Goal: Task Accomplishment & Management: Complete application form

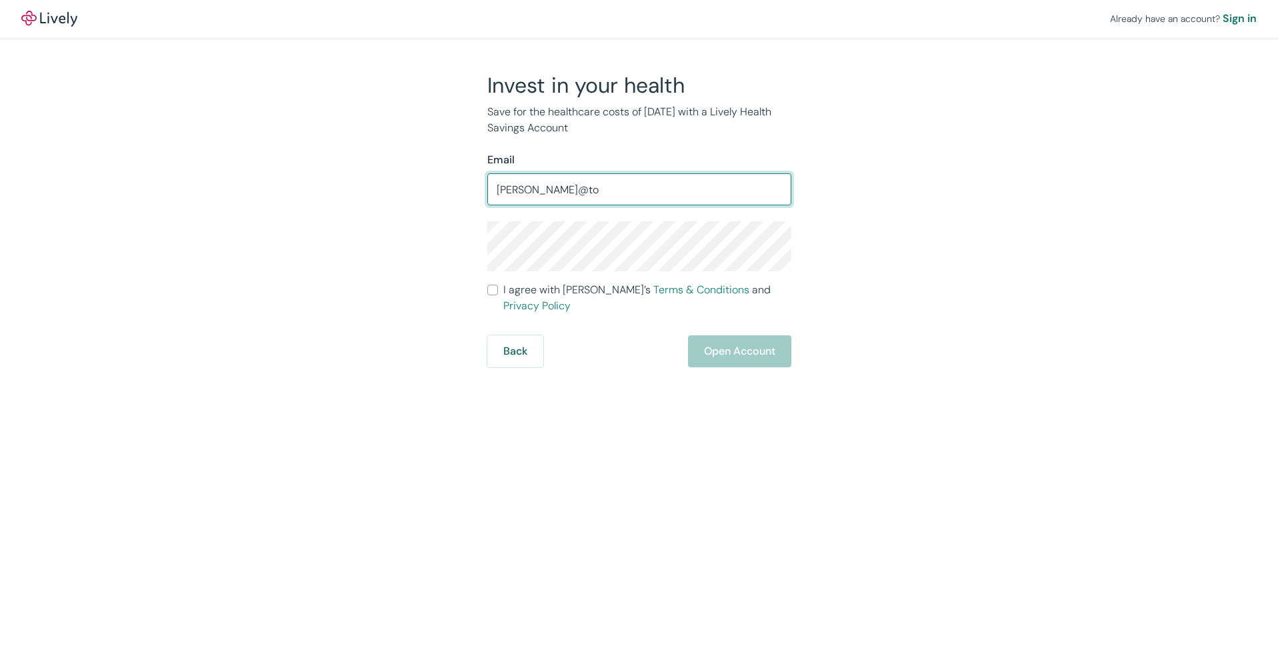
type input "tom@tom"
type input "tom@tomdunnphoto.com"
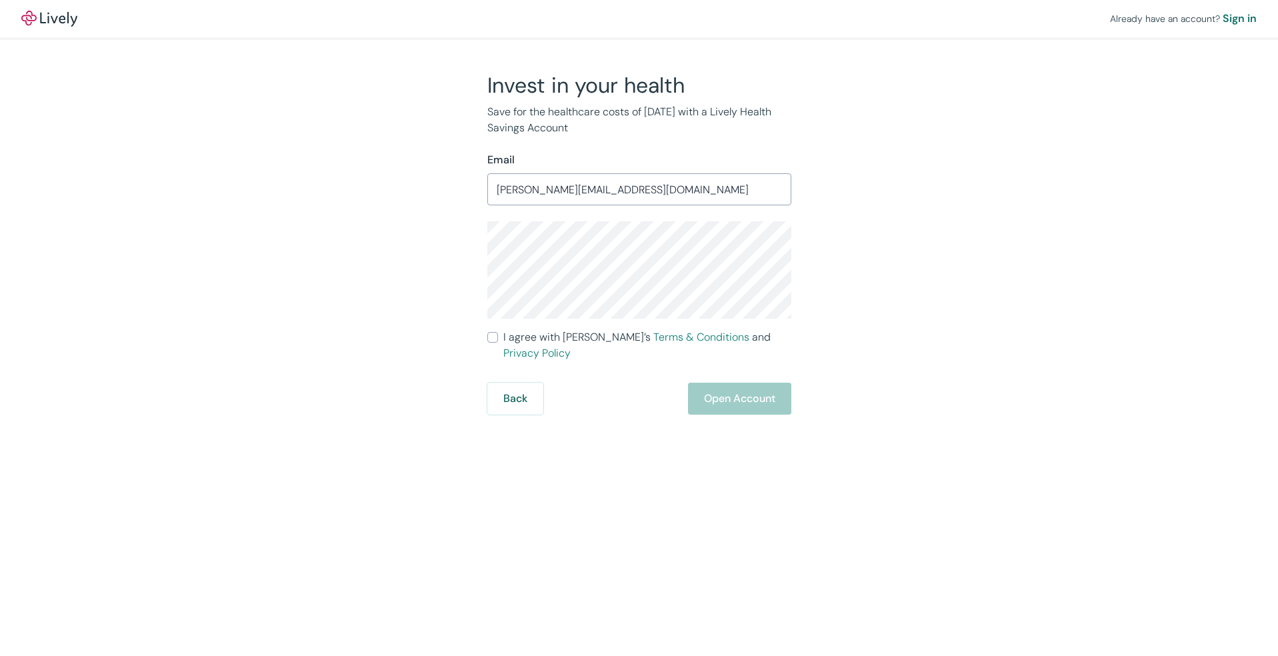
click at [462, 255] on div "Invest in your health Save for the healthcare costs of tomorrow with a Lively H…" at bounding box center [631, 243] width 640 height 343
click at [495, 334] on input "I agree with Lively’s Terms & Conditions and Privacy Policy" at bounding box center [493, 337] width 11 height 11
checkbox input "true"
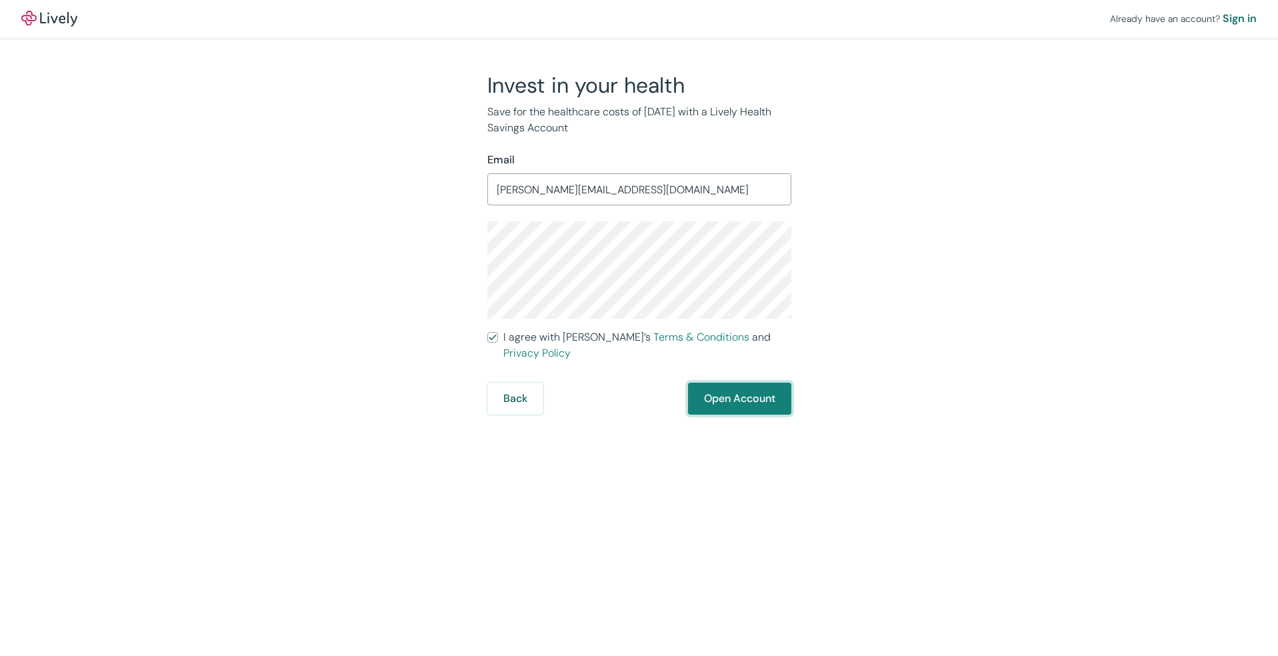
click at [736, 383] on button "Open Account" at bounding box center [739, 399] width 103 height 32
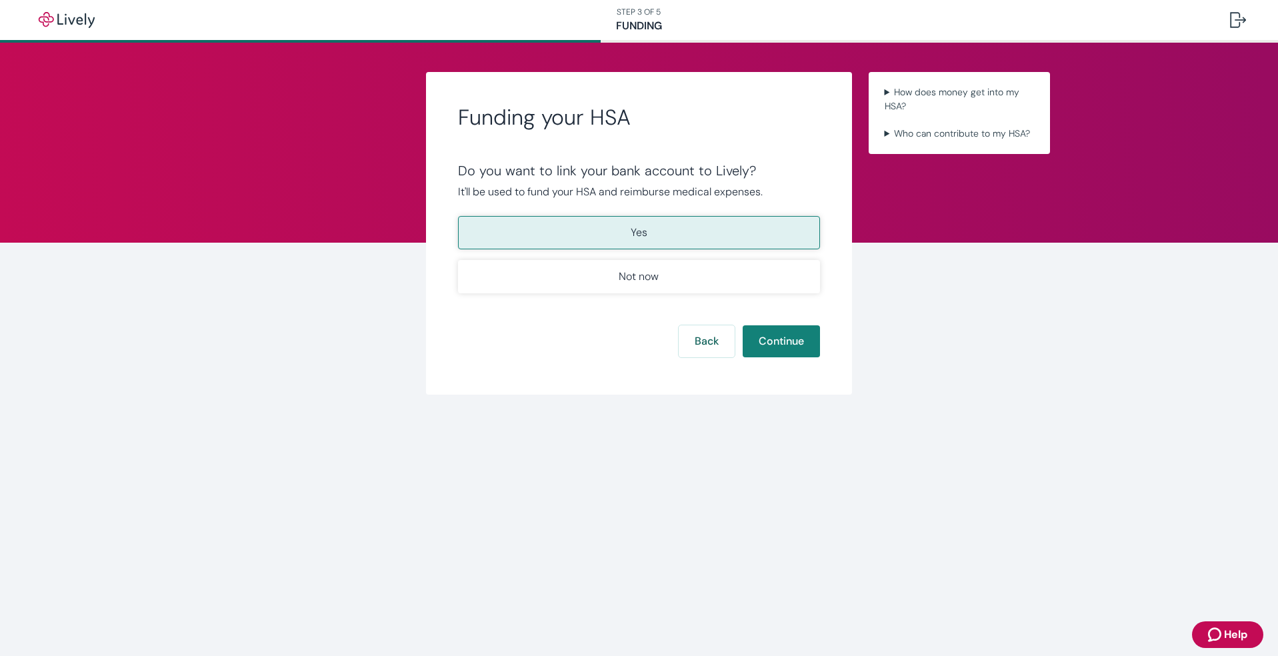
click at [638, 232] on p "Yes" at bounding box center [639, 233] width 17 height 16
click at [784, 341] on button "Continue" at bounding box center [781, 341] width 77 height 32
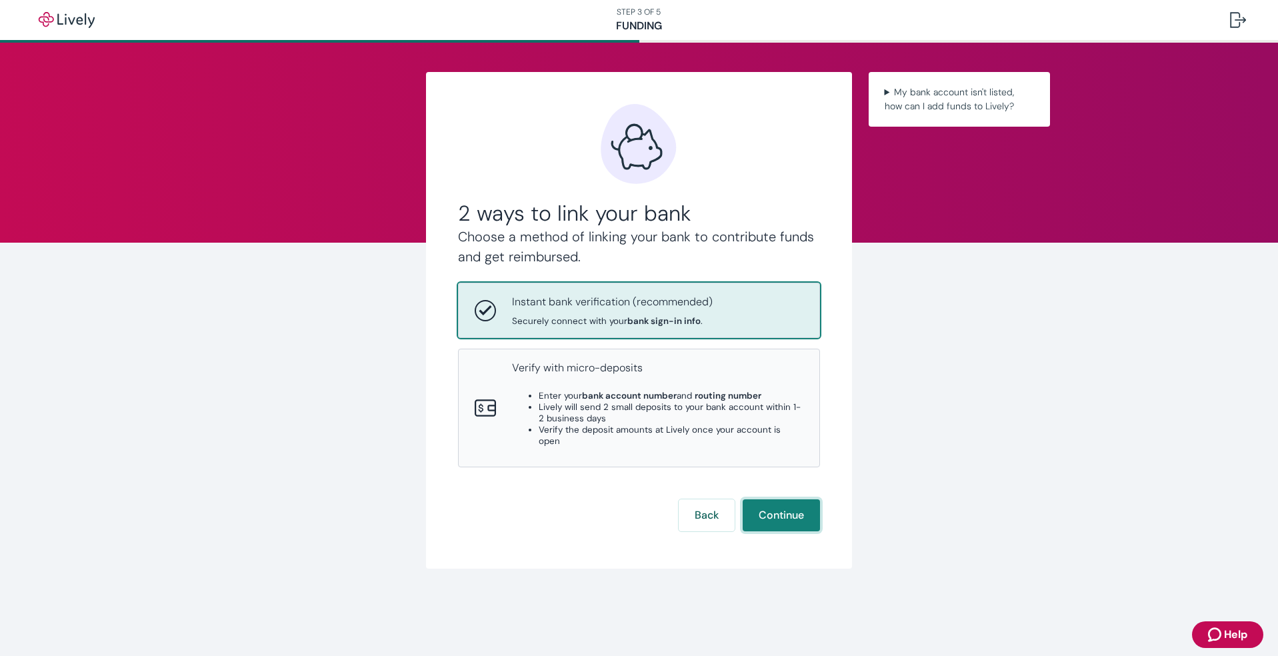
click at [785, 500] on button "Continue" at bounding box center [781, 516] width 77 height 32
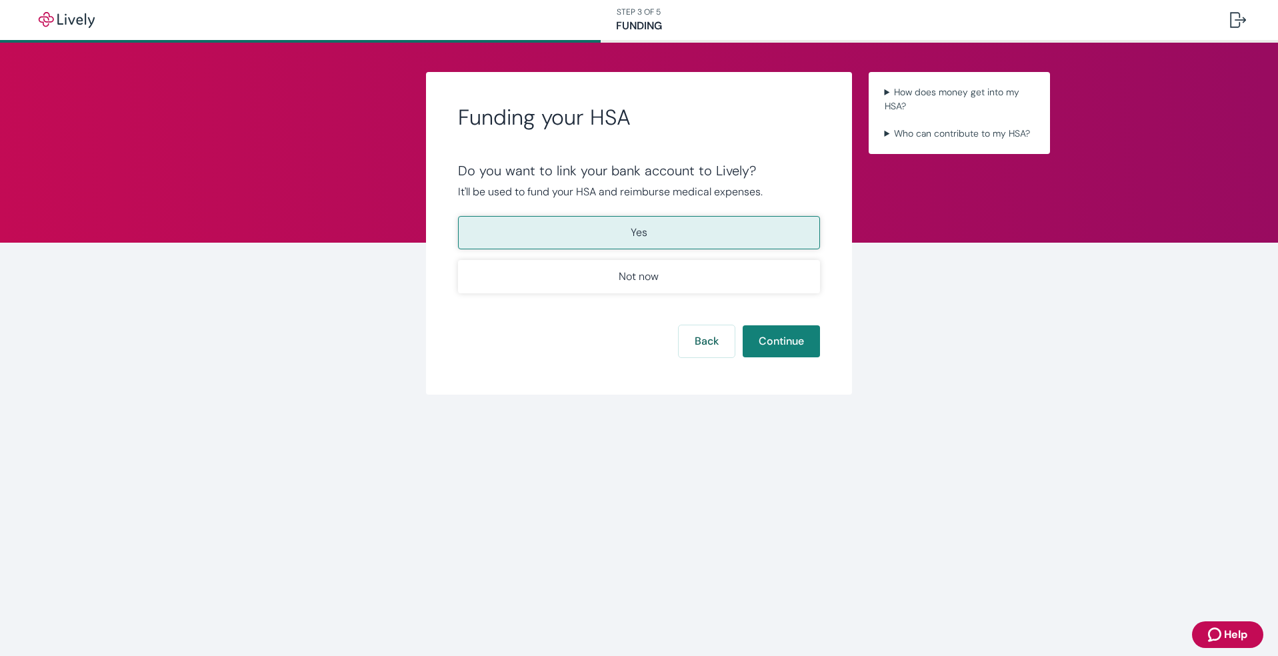
click at [636, 234] on p "Yes" at bounding box center [639, 233] width 17 height 16
click at [783, 339] on button "Continue" at bounding box center [781, 341] width 77 height 32
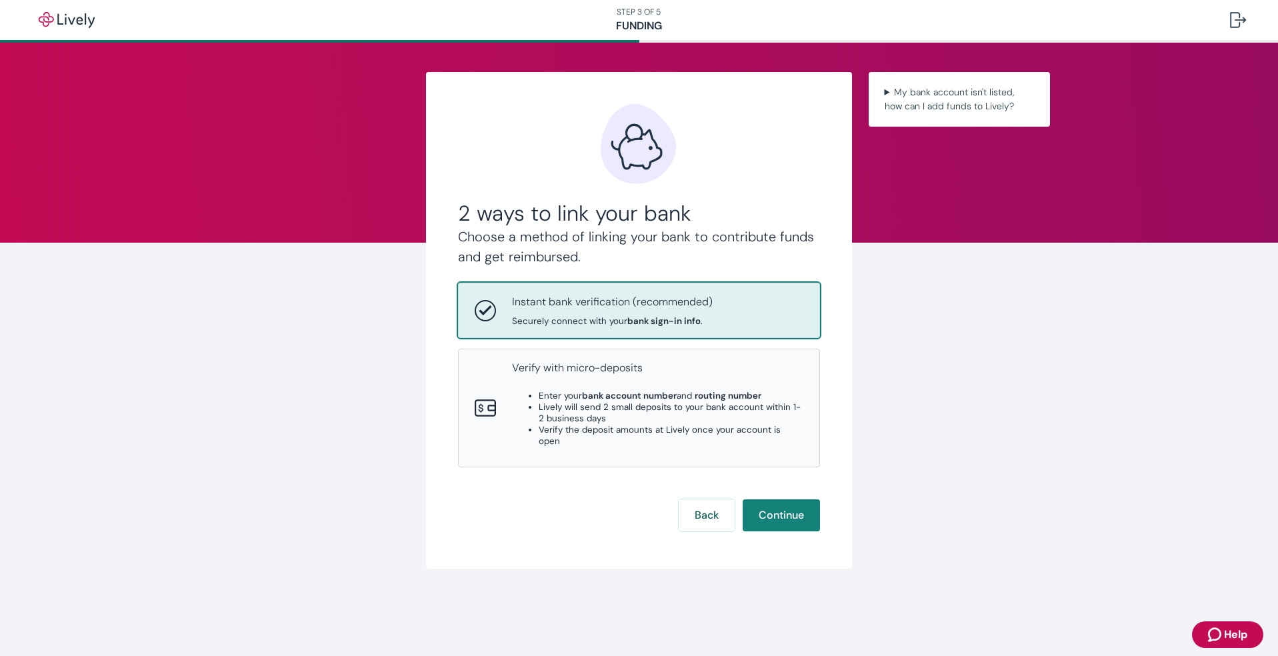
click at [598, 311] on div "Instant bank verification (recommended) Securely connect with your bank sign-in…" at bounding box center [612, 310] width 201 height 33
click at [762, 500] on button "Continue" at bounding box center [781, 516] width 77 height 32
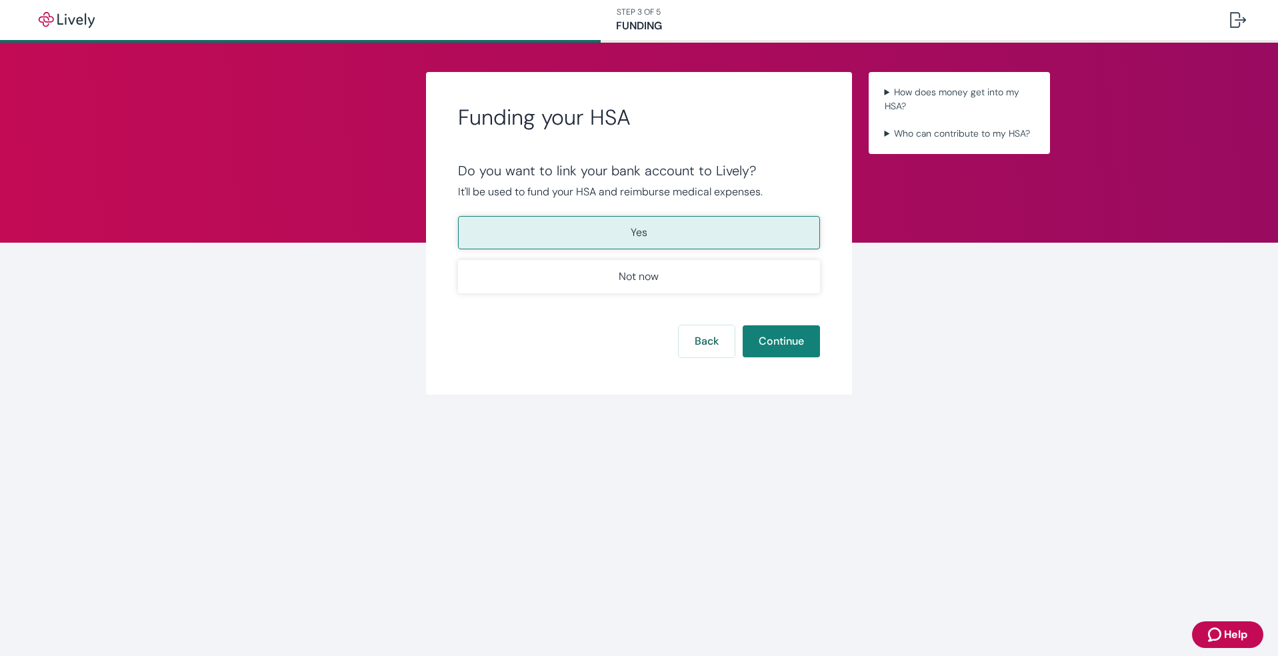
click at [633, 230] on p "Yes" at bounding box center [639, 233] width 17 height 16
click at [774, 344] on button "Continue" at bounding box center [781, 341] width 77 height 32
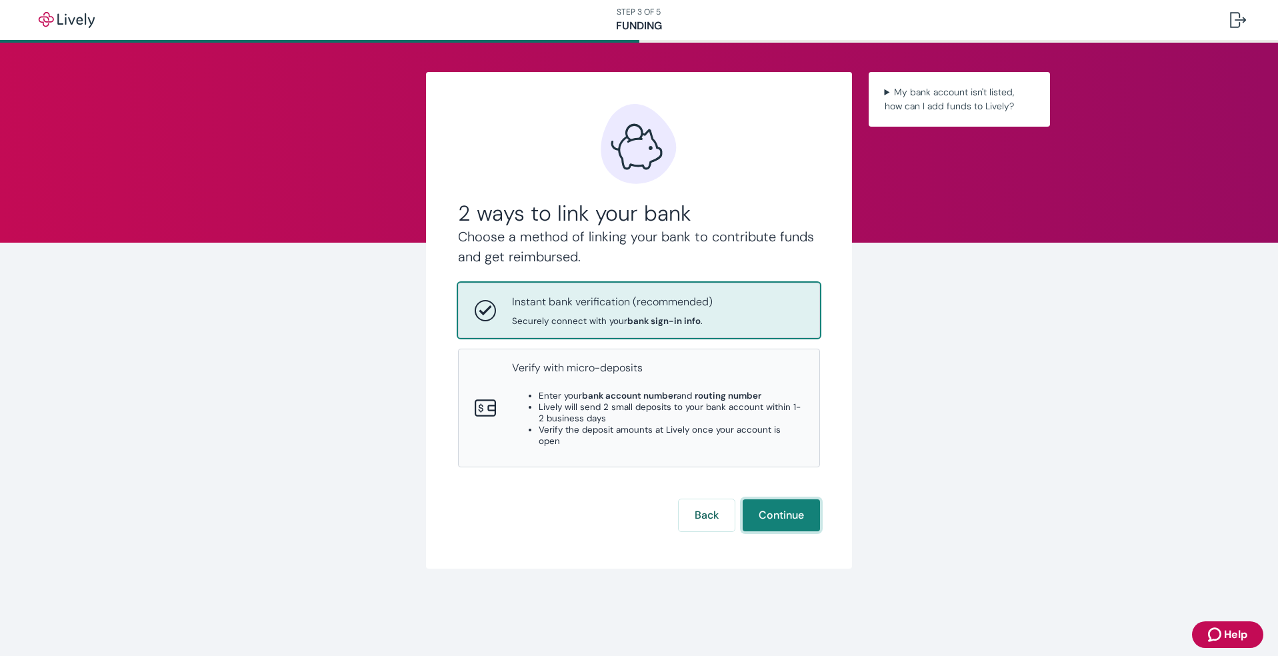
click at [798, 500] on button "Continue" at bounding box center [781, 516] width 77 height 32
click at [786, 500] on button "Continue" at bounding box center [781, 516] width 77 height 32
